Goal: Task Accomplishment & Management: Use online tool/utility

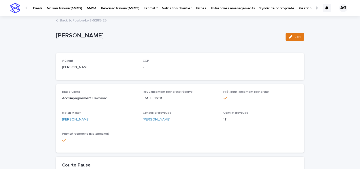
click at [72, 9] on p "Artisan travaux(AMG2)" at bounding box center [64, 5] width 35 height 11
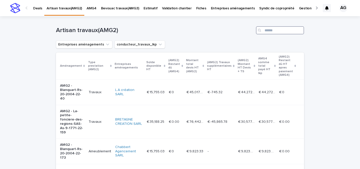
click at [271, 30] on input "Search" at bounding box center [280, 30] width 48 height 8
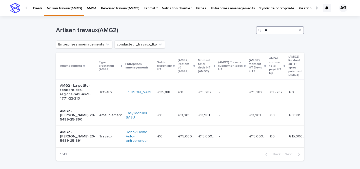
type input "**"
click at [71, 140] on p "AMG2 - [PERSON_NAME]-20-5489-25-891" at bounding box center [77, 136] width 35 height 13
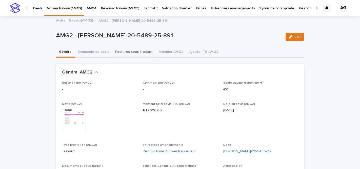
click at [137, 53] on button "Factures sous-traitant" at bounding box center [134, 52] width 44 height 11
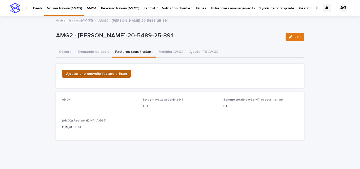
click at [93, 73] on span "Ajouter une nouvelle facture artisan" at bounding box center [96, 74] width 61 height 4
click at [37, 11] on link "Deals" at bounding box center [37, 8] width 13 height 16
